Goal: Navigation & Orientation: Find specific page/section

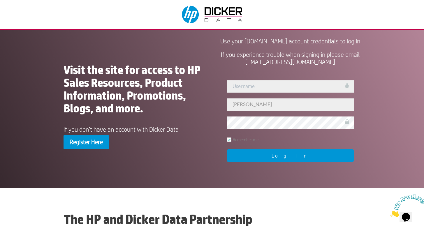
type input "[PERSON_NAME]"
click at [290, 162] on input "Log In" at bounding box center [290, 155] width 127 height 13
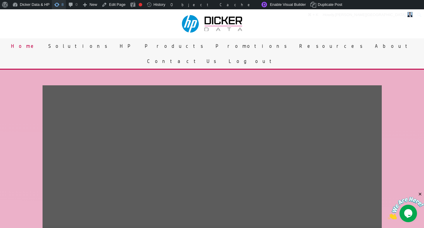
click at [58, 2] on span "Toolbar" at bounding box center [57, 4] width 6 height 8
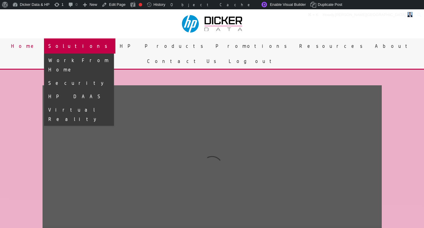
click at [115, 46] on link "Solutions" at bounding box center [79, 45] width 71 height 15
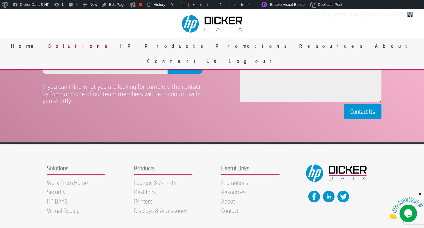
scroll to position [524, 0]
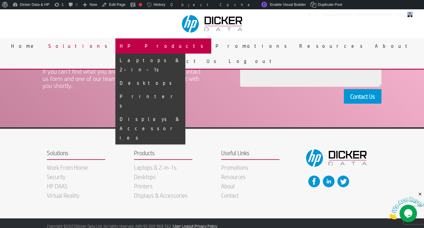
click at [164, 49] on link "HP Products" at bounding box center [163, 45] width 96 height 15
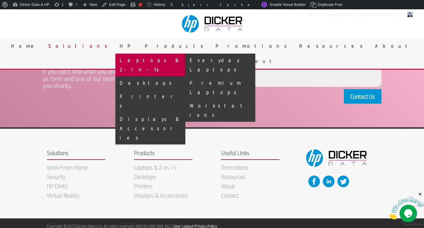
click at [169, 63] on link "Laptops & 2-in-1s" at bounding box center [150, 65] width 70 height 23
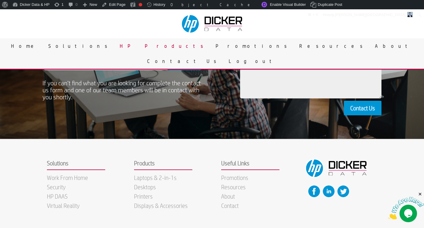
scroll to position [351, 0]
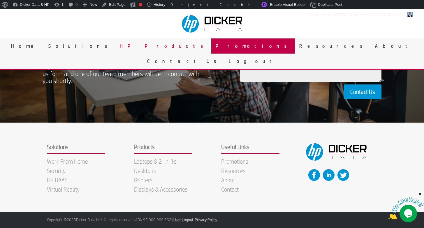
click at [211, 49] on link "Promotions" at bounding box center [253, 45] width 84 height 15
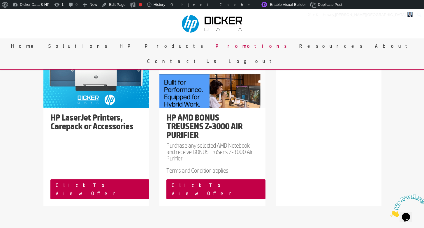
scroll to position [365, 0]
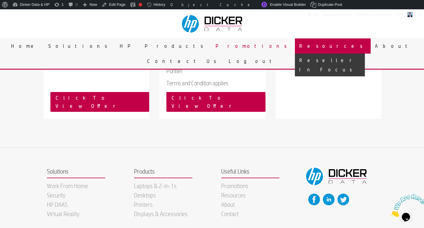
click at [295, 44] on link "Resources" at bounding box center [333, 45] width 76 height 15
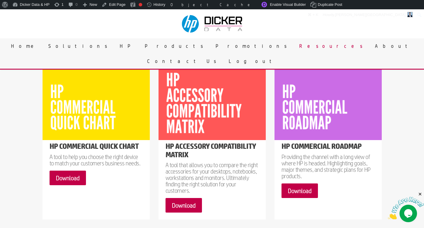
scroll to position [486, 0]
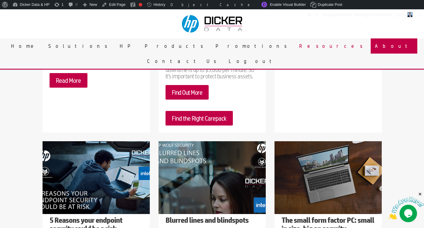
click at [371, 49] on link "About" at bounding box center [394, 45] width 47 height 15
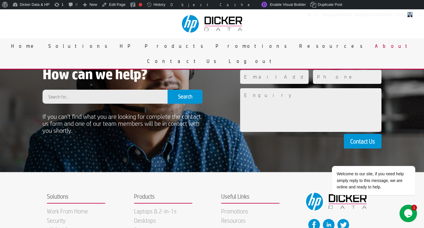
scroll to position [571, 0]
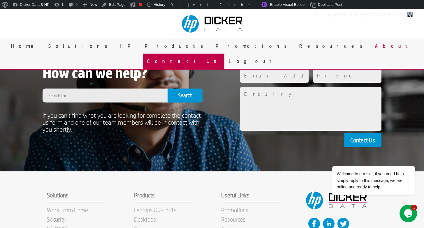
click at [225, 54] on link "Contact Us" at bounding box center [184, 61] width 82 height 15
